Goal: Task Accomplishment & Management: Use online tool/utility

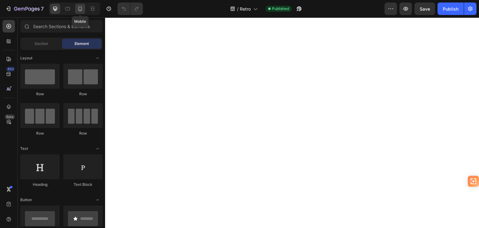
click at [80, 10] on icon at bounding box center [80, 9] width 6 height 6
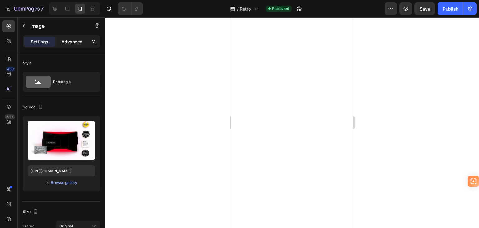
click at [72, 38] on p "Advanced" at bounding box center [71, 41] width 21 height 7
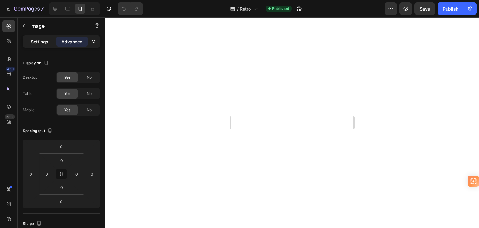
click at [44, 41] on p "Settings" at bounding box center [39, 41] width 17 height 7
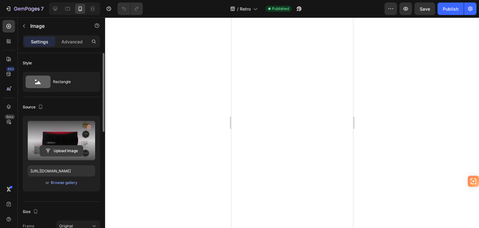
click at [64, 149] on input "file" at bounding box center [61, 150] width 43 height 11
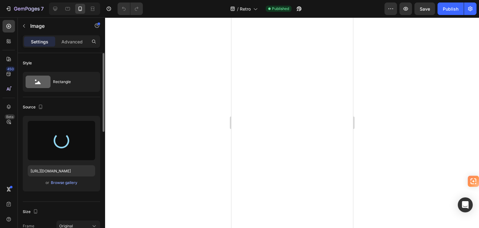
type input "[URL][DOMAIN_NAME]"
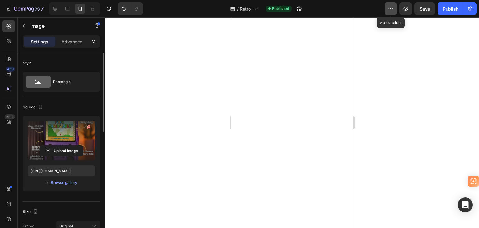
click at [391, 8] on icon "button" at bounding box center [391, 9] width 6 height 6
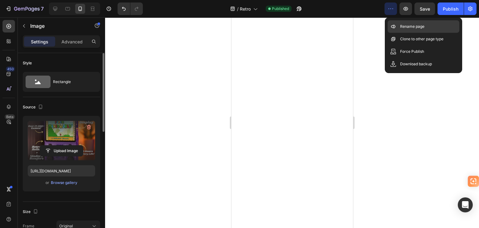
click at [411, 28] on p "Rename page" at bounding box center [412, 26] width 24 height 6
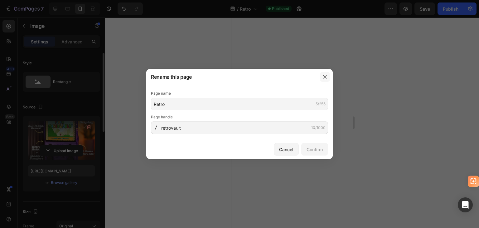
click at [324, 75] on icon "button" at bounding box center [325, 76] width 5 height 5
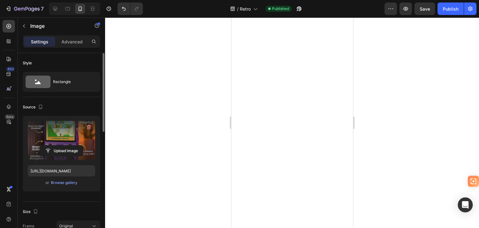
click at [164, 95] on div at bounding box center [292, 122] width 374 height 210
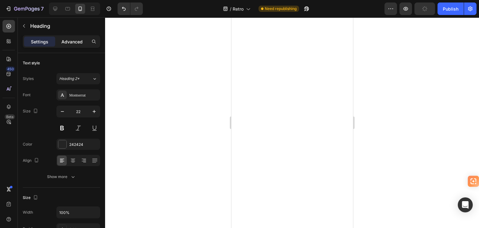
click at [69, 44] on p "Advanced" at bounding box center [71, 41] width 21 height 7
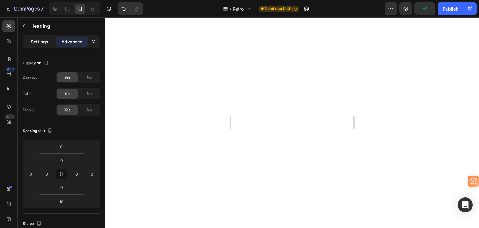
click at [34, 41] on p "Settings" at bounding box center [39, 41] width 17 height 7
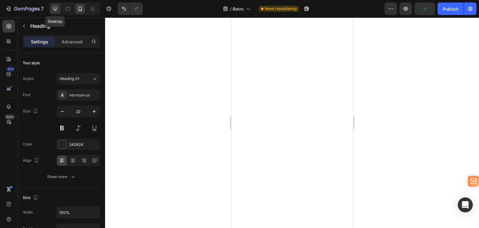
click at [54, 10] on icon at bounding box center [55, 9] width 4 height 4
type input "48"
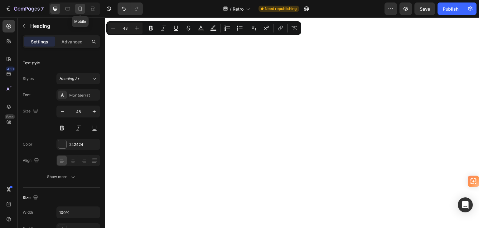
click at [82, 6] on icon at bounding box center [80, 9] width 6 height 6
type input "22"
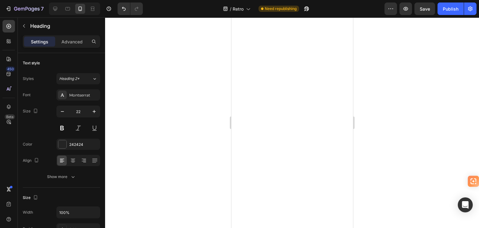
click at [197, 149] on div at bounding box center [292, 122] width 374 height 210
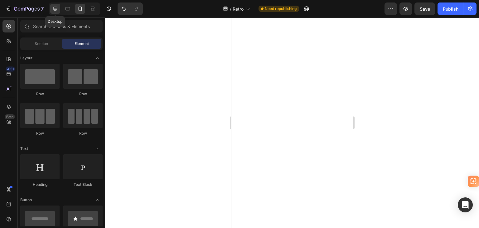
click at [55, 5] on div at bounding box center [55, 9] width 10 height 10
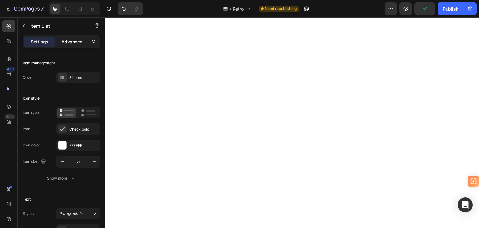
click at [75, 44] on p "Advanced" at bounding box center [71, 41] width 21 height 7
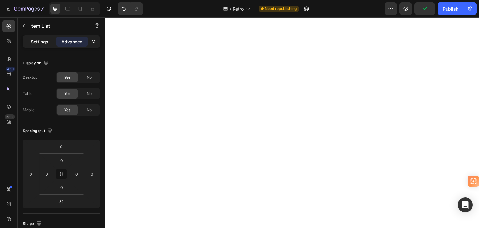
click at [37, 43] on p "Settings" at bounding box center [39, 41] width 17 height 7
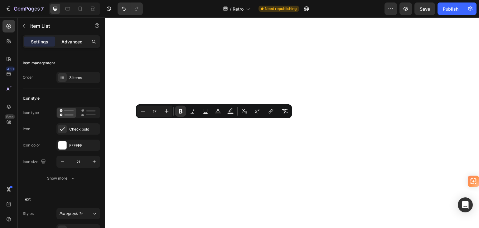
click at [72, 41] on p "Advanced" at bounding box center [71, 41] width 21 height 7
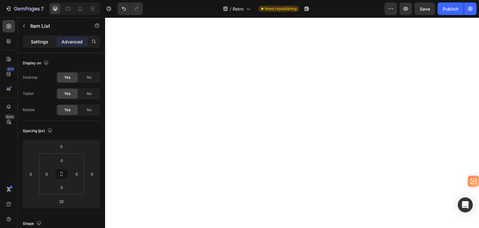
click at [42, 38] on p "Settings" at bounding box center [39, 41] width 17 height 7
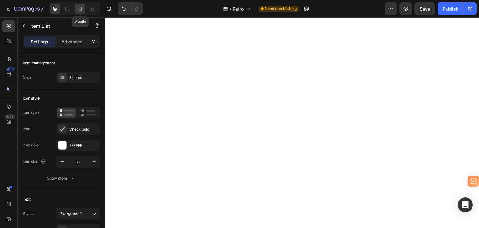
click at [79, 8] on icon at bounding box center [80, 9] width 3 height 4
type input "7"
type input "16"
type input "14"
type input "8"
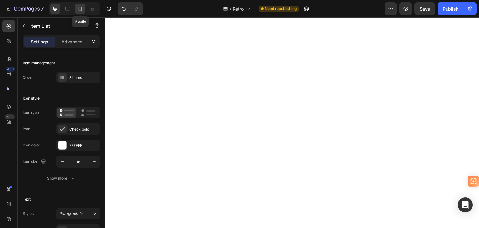
type input "8"
type input "7"
click at [52, 8] on icon at bounding box center [55, 9] width 6 height 6
type input "16"
type input "14"
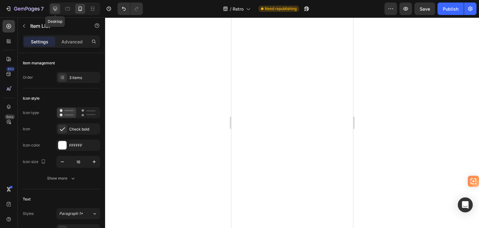
type input "14"
type input "16"
type input "21"
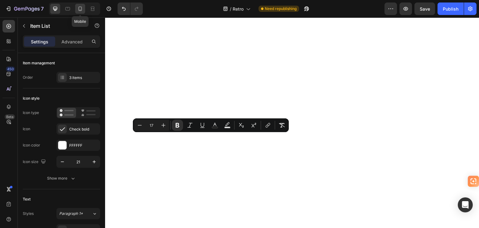
click at [80, 10] on icon at bounding box center [80, 9] width 3 height 4
type input "14"
type input "8"
type input "7"
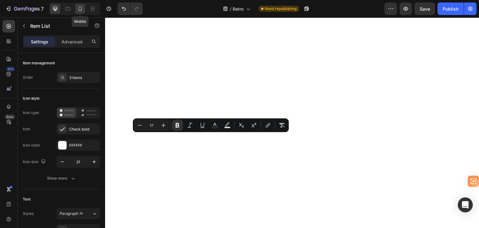
type input "7"
type input "16"
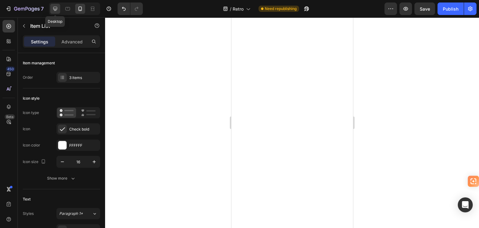
click at [52, 4] on div at bounding box center [55, 9] width 10 height 10
type input "16"
type input "14"
type input "16"
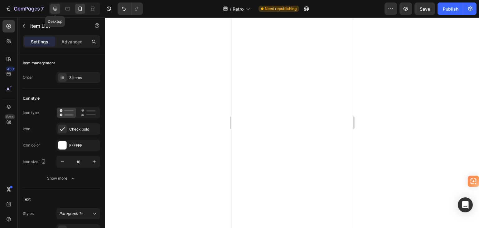
type input "16"
type input "21"
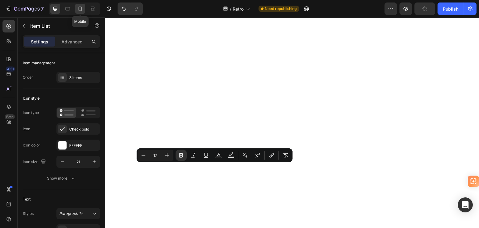
click at [80, 10] on icon at bounding box center [80, 9] width 3 height 4
type input "14"
type input "8"
type input "7"
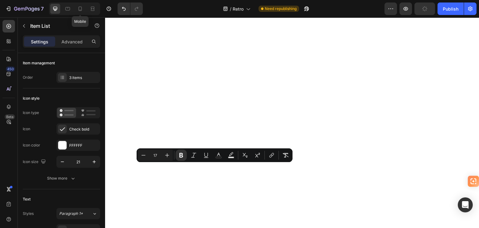
type input "7"
type input "16"
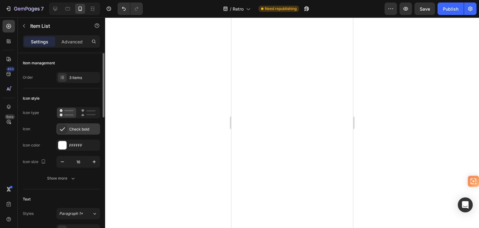
scroll to position [62, 0]
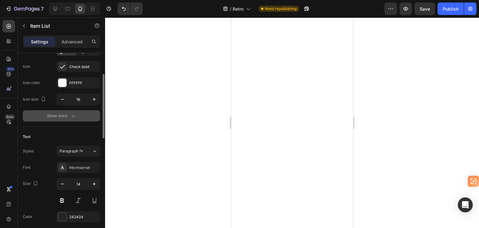
click at [71, 116] on icon "button" at bounding box center [73, 116] width 6 height 6
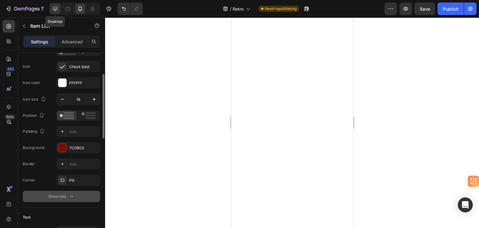
click at [56, 6] on icon at bounding box center [55, 9] width 6 height 6
type input "16"
type input "14"
type input "16"
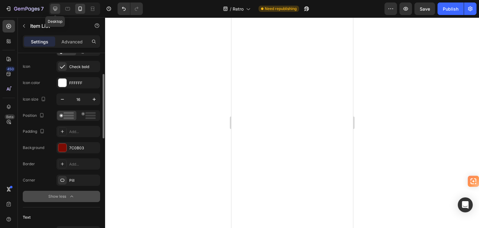
type input "16"
type input "21"
click at [65, 149] on div at bounding box center [62, 148] width 8 height 8
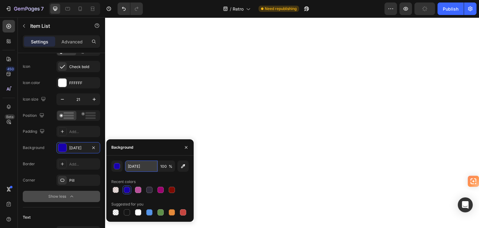
click at [141, 166] on input "[DATE]" at bounding box center [141, 165] width 32 height 11
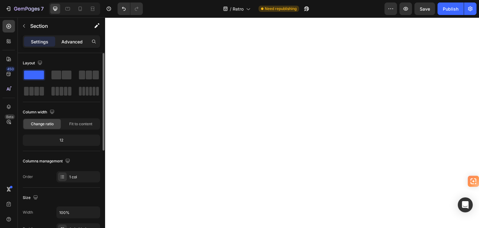
click at [75, 41] on p "Advanced" at bounding box center [71, 41] width 21 height 7
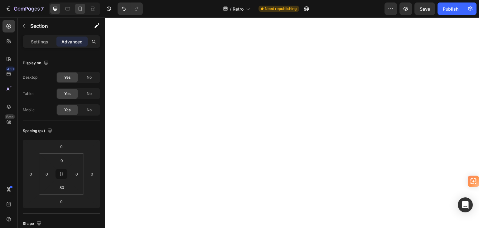
click at [39, 44] on p "Settings" at bounding box center [39, 41] width 17 height 7
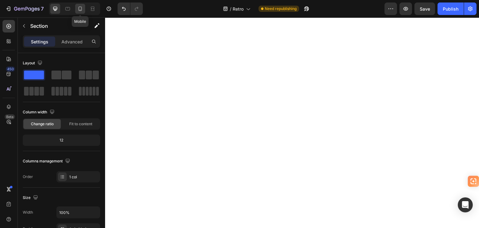
click at [81, 6] on icon at bounding box center [80, 9] width 6 height 6
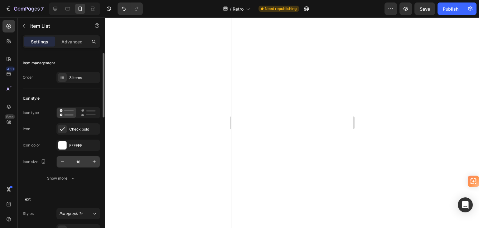
scroll to position [31, 0]
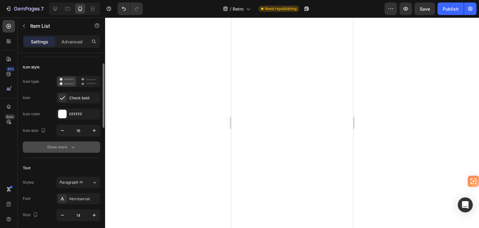
click at [71, 144] on icon "button" at bounding box center [73, 147] width 6 height 6
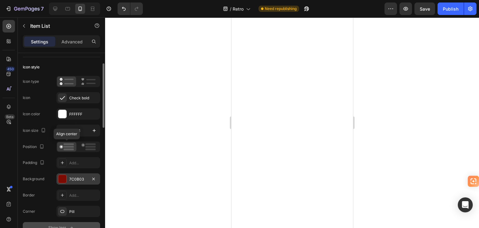
scroll to position [62, 0]
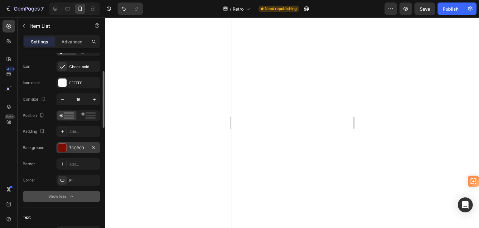
click at [79, 145] on div "7C0B03" at bounding box center [78, 148] width 18 height 6
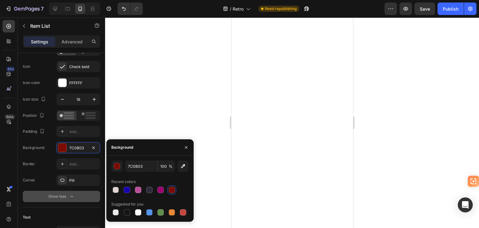
click at [126, 188] on div at bounding box center [127, 190] width 6 height 6
type input "[DATE]"
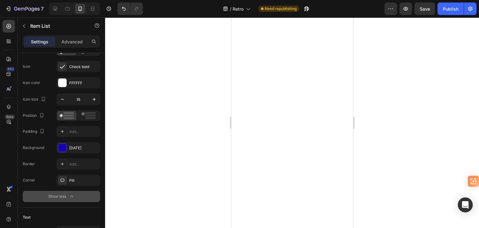
click at [153, 111] on div at bounding box center [292, 122] width 374 height 210
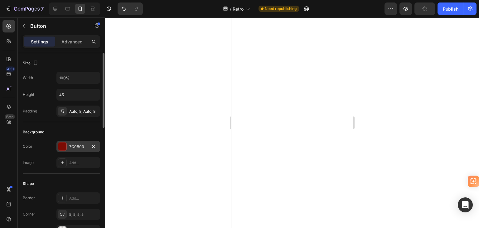
click at [77, 144] on div "7C0B03" at bounding box center [78, 147] width 18 height 6
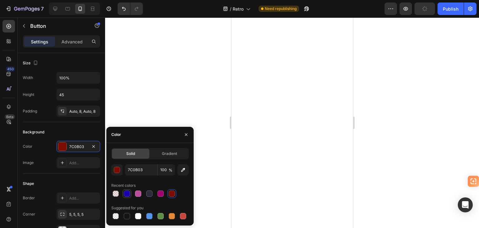
click at [124, 194] on div at bounding box center [126, 193] width 7 height 7
type input "[DATE]"
click at [173, 79] on div at bounding box center [292, 122] width 374 height 210
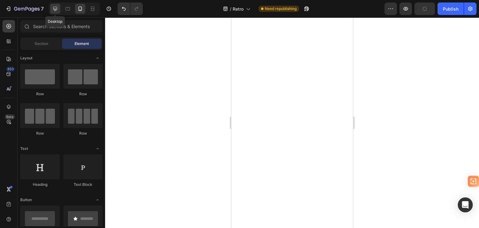
click at [52, 11] on icon at bounding box center [55, 9] width 6 height 6
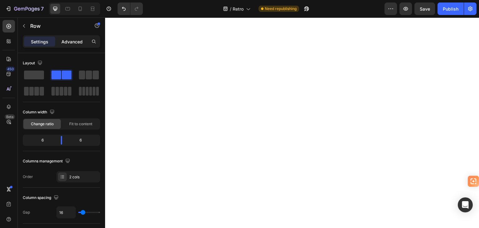
click at [73, 43] on p "Advanced" at bounding box center [71, 41] width 21 height 7
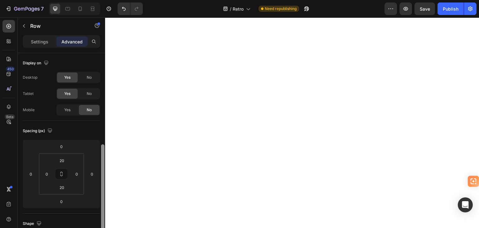
scroll to position [62, 0]
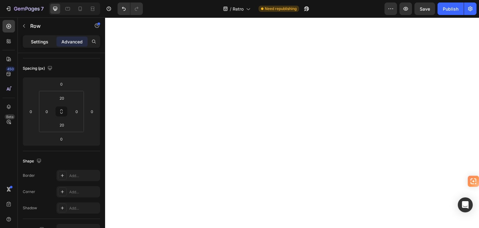
click at [42, 44] on p "Settings" at bounding box center [39, 41] width 17 height 7
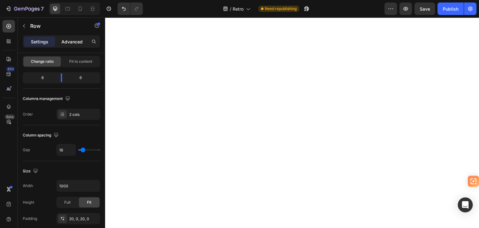
click at [73, 38] on p "Advanced" at bounding box center [71, 41] width 21 height 7
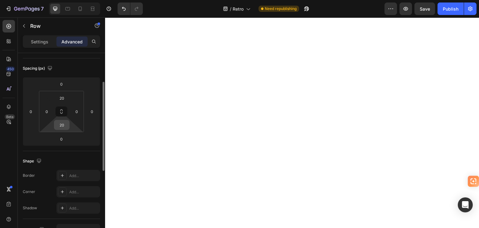
scroll to position [0, 0]
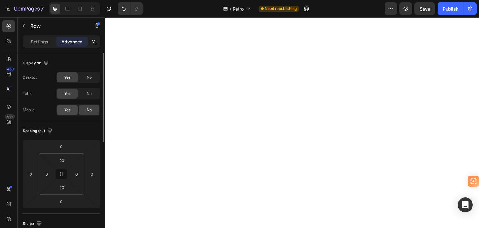
click at [66, 108] on span "Yes" at bounding box center [67, 110] width 6 height 6
click at [88, 94] on span "No" at bounding box center [89, 94] width 5 height 6
click at [89, 78] on span "No" at bounding box center [89, 78] width 5 height 6
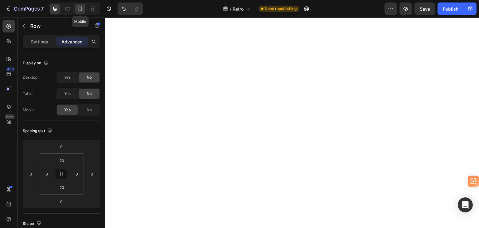
click at [82, 8] on icon at bounding box center [80, 9] width 6 height 6
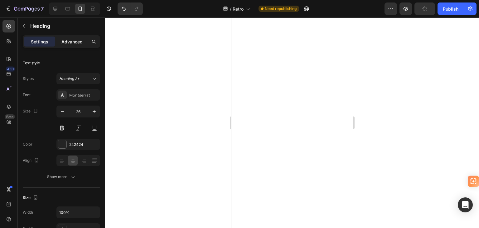
click at [67, 43] on p "Advanced" at bounding box center [71, 41] width 21 height 7
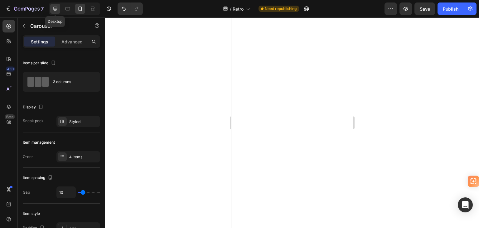
click at [56, 8] on icon at bounding box center [55, 9] width 6 height 6
type input "16"
type input "1200"
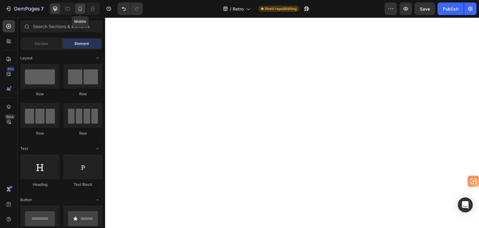
click at [79, 8] on icon at bounding box center [80, 9] width 6 height 6
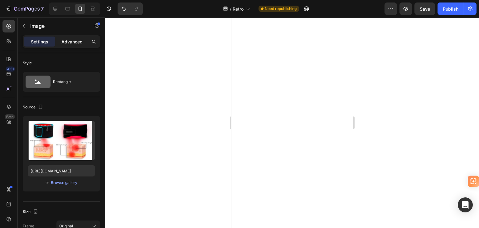
click at [74, 39] on p "Advanced" at bounding box center [71, 41] width 21 height 7
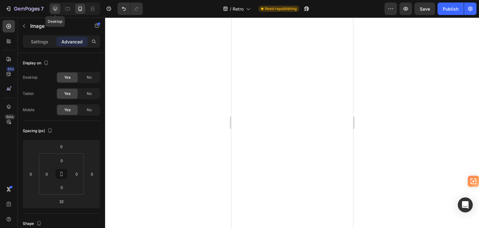
click at [54, 7] on icon at bounding box center [55, 9] width 6 height 6
click at [78, 9] on icon at bounding box center [80, 9] width 6 height 6
click at [36, 41] on p "Settings" at bounding box center [39, 41] width 17 height 7
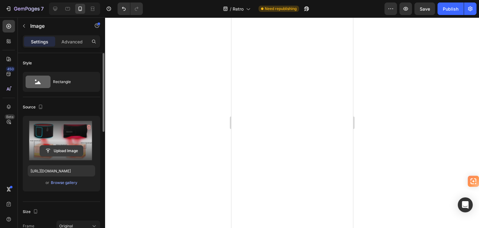
click at [57, 149] on input "file" at bounding box center [61, 150] width 43 height 11
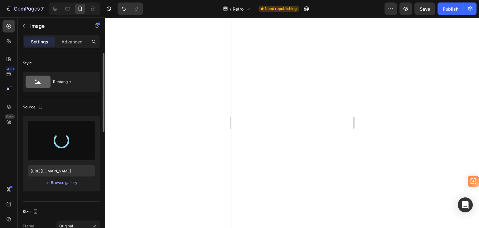
type input "[URL][DOMAIN_NAME]"
